Goal: Information Seeking & Learning: Learn about a topic

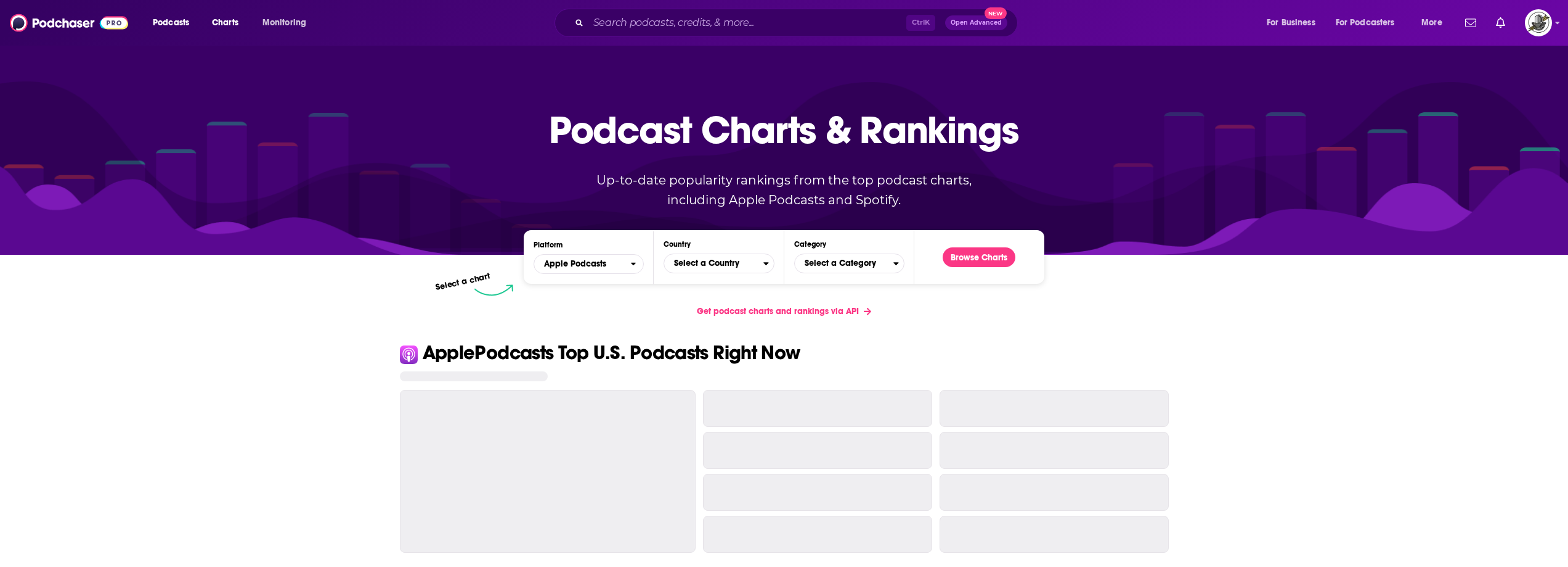
click at [766, 27] on input "Search podcasts, credits, & more..." at bounding box center [747, 23] width 318 height 20
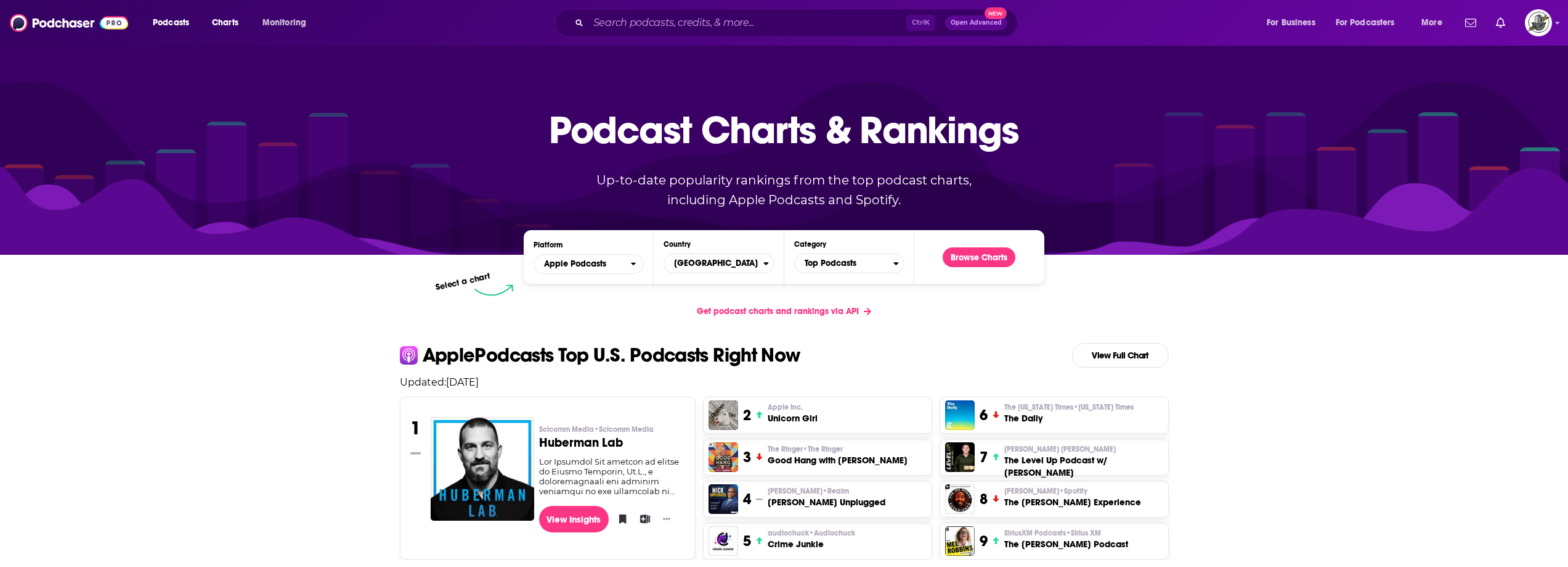
click at [699, 20] on input "Search podcasts, credits, & more..." at bounding box center [747, 23] width 318 height 20
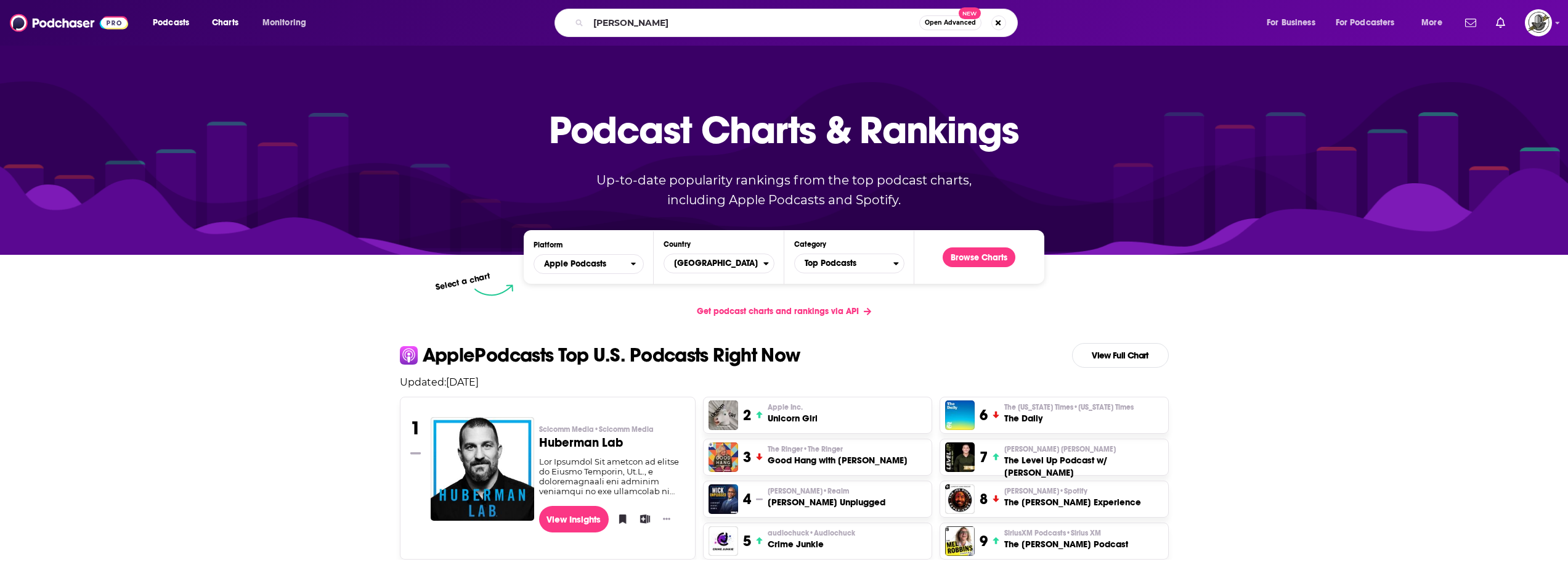
type input "[PERSON_NAME]"
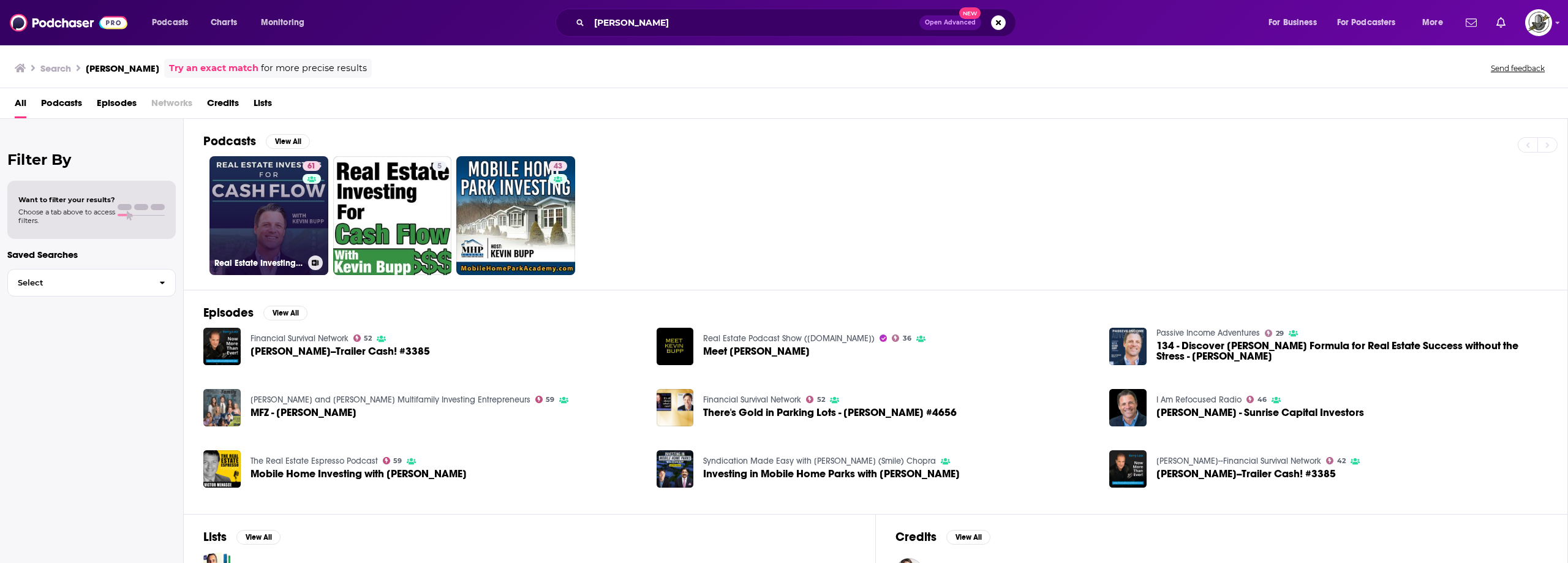
click at [280, 215] on link "61 Real Estate Investing for Cash Flow with [PERSON_NAME]" at bounding box center [268, 215] width 119 height 119
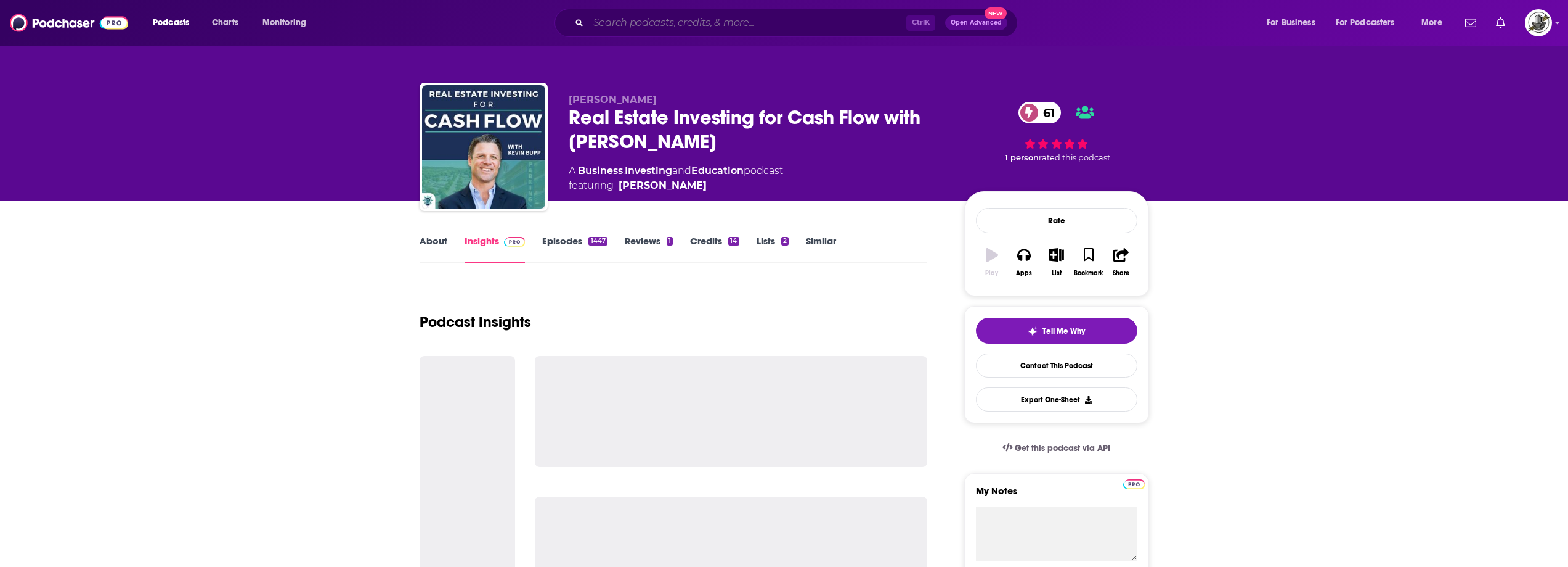
click at [814, 27] on input "Search podcasts, credits, & more..." at bounding box center [747, 23] width 318 height 20
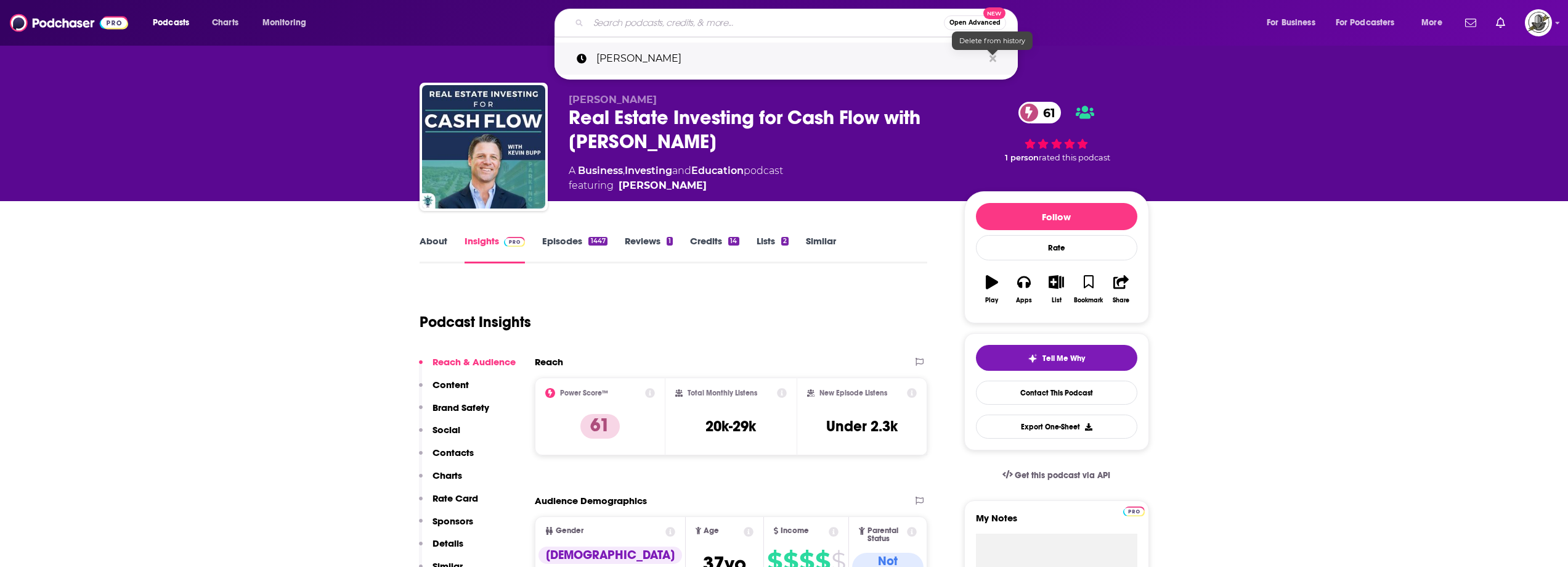
click at [993, 60] on icon "Search podcasts, credits, & more..." at bounding box center [993, 58] width 7 height 7
click at [973, 104] on div "61 1 person rated this podcast" at bounding box center [1056, 132] width 185 height 77
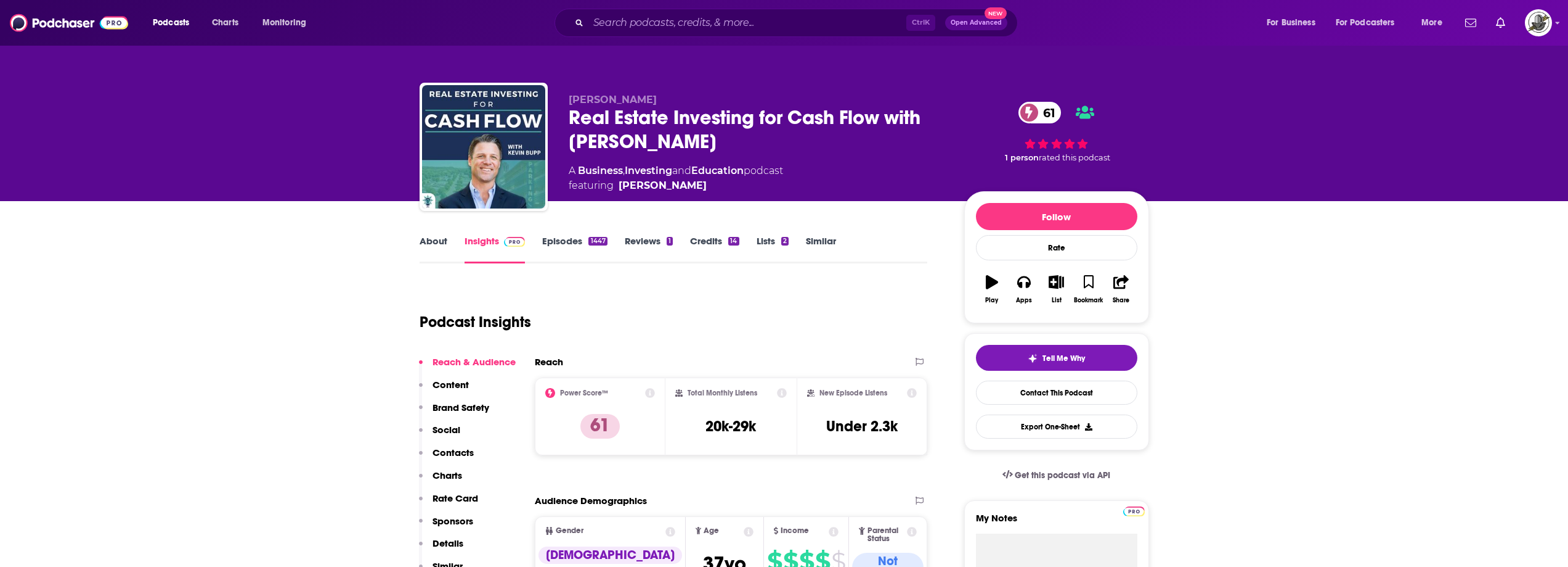
drag, startPoint x: 449, startPoint y: 149, endPoint x: 806, endPoint y: 166, distance: 357.4
click at [840, 166] on div "A Business , Investing and Education podcast featuring [PERSON_NAME]" at bounding box center [757, 178] width 376 height 30
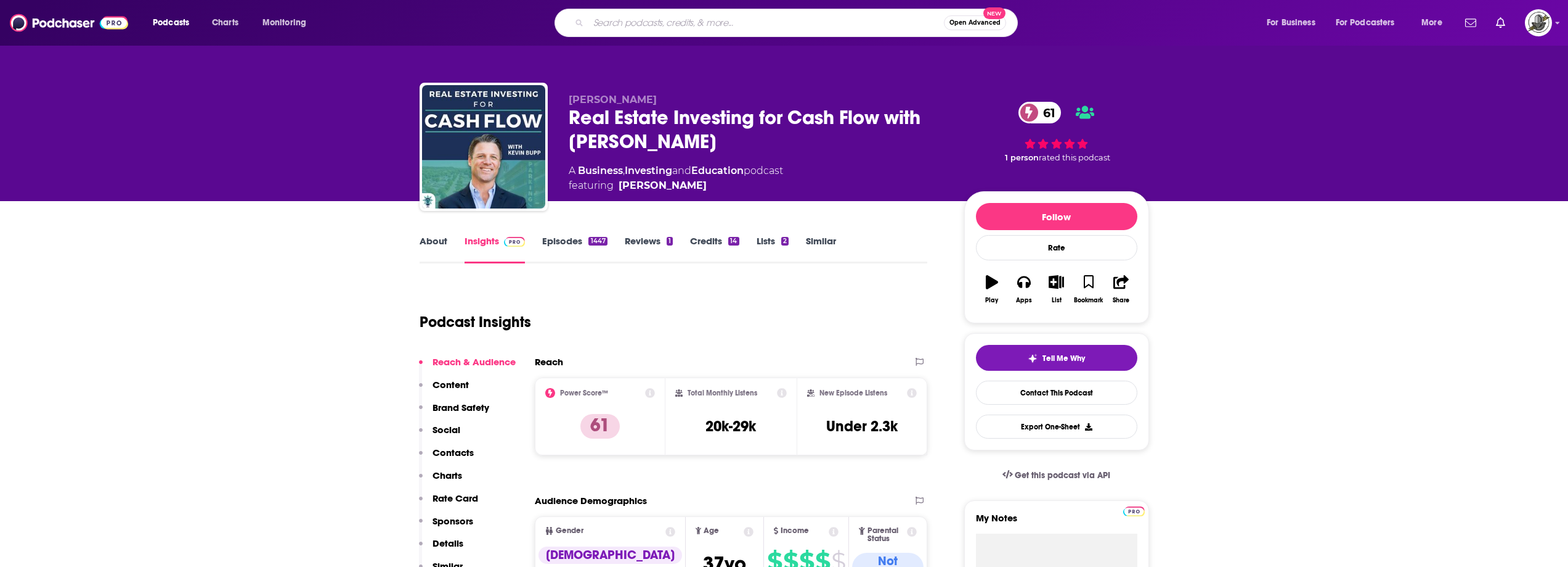
click at [802, 24] on input "Search podcasts, credits, & more..." at bounding box center [767, 23] width 356 height 20
paste input "Seeing Other People"
type input "Seeing Other People"
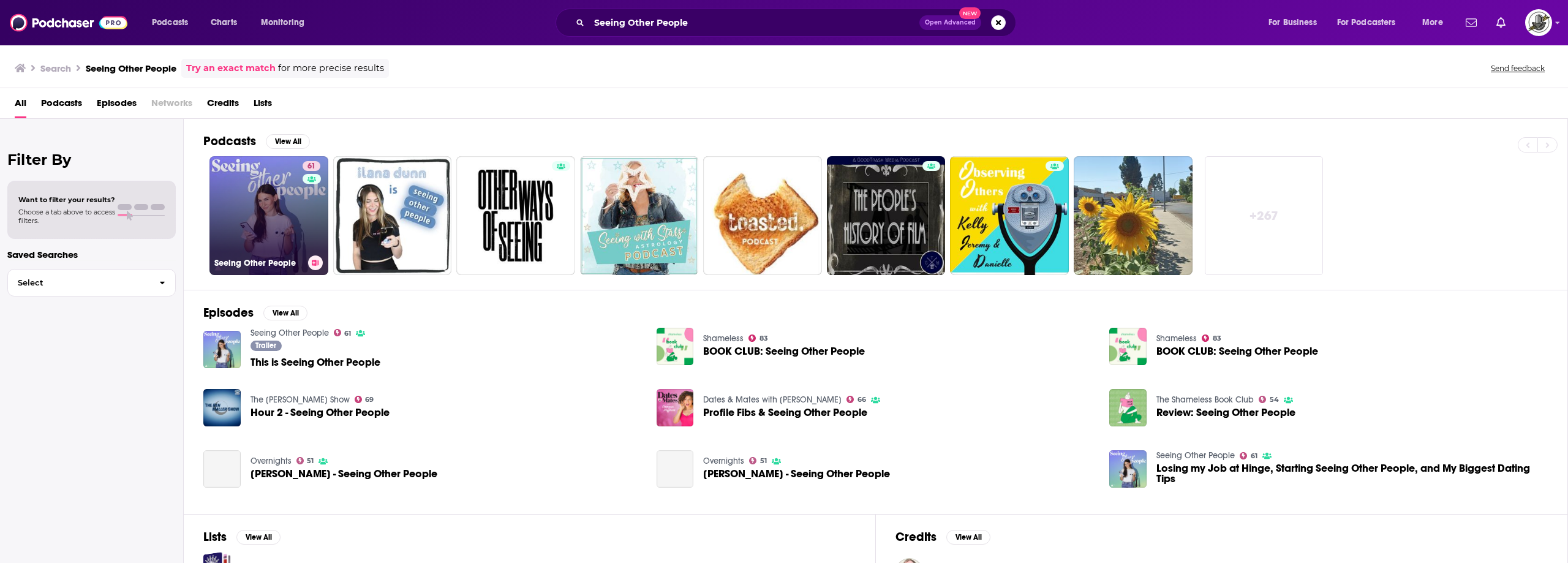
click at [292, 224] on link "61 Seeing Other People" at bounding box center [268, 215] width 119 height 119
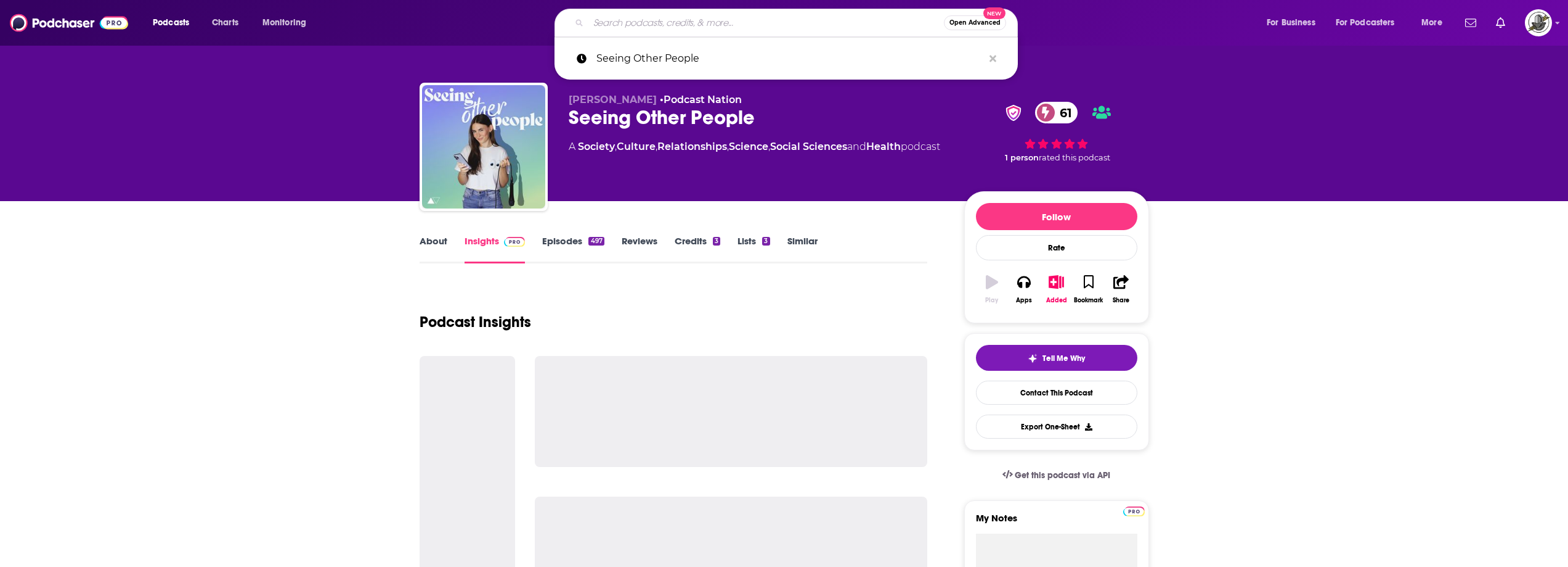
click at [782, 25] on input "Search podcasts, credits, & more..." at bounding box center [767, 23] width 356 height 20
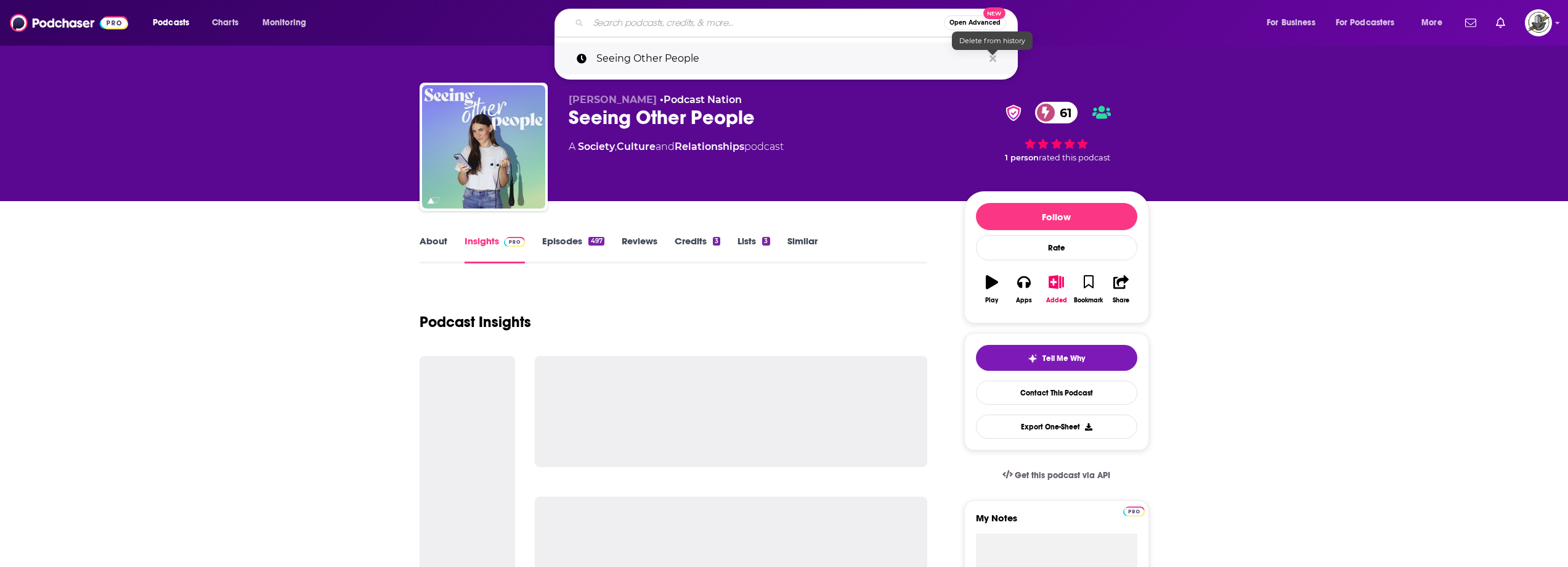
click at [992, 59] on icon "Search podcasts, credits, & more..." at bounding box center [993, 58] width 7 height 7
click at [912, 200] on div "Ilana Dunn • Podcast Nation Seeing Other People 61 A Society , Culture and Rela…" at bounding box center [859, 149] width 580 height 111
